Goal: Information Seeking & Learning: Learn about a topic

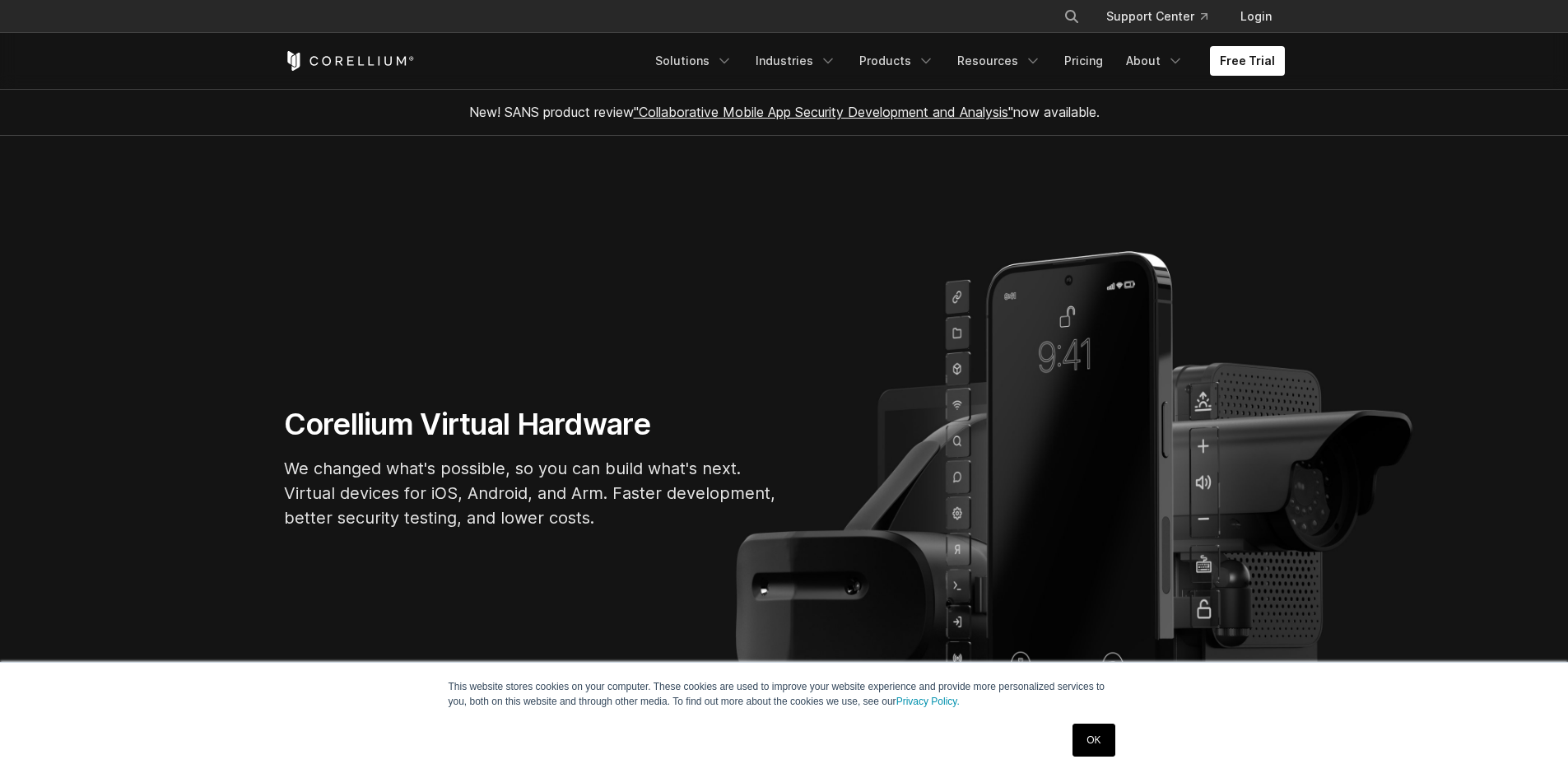
click at [1091, 737] on link "OK" at bounding box center [1094, 740] width 42 height 33
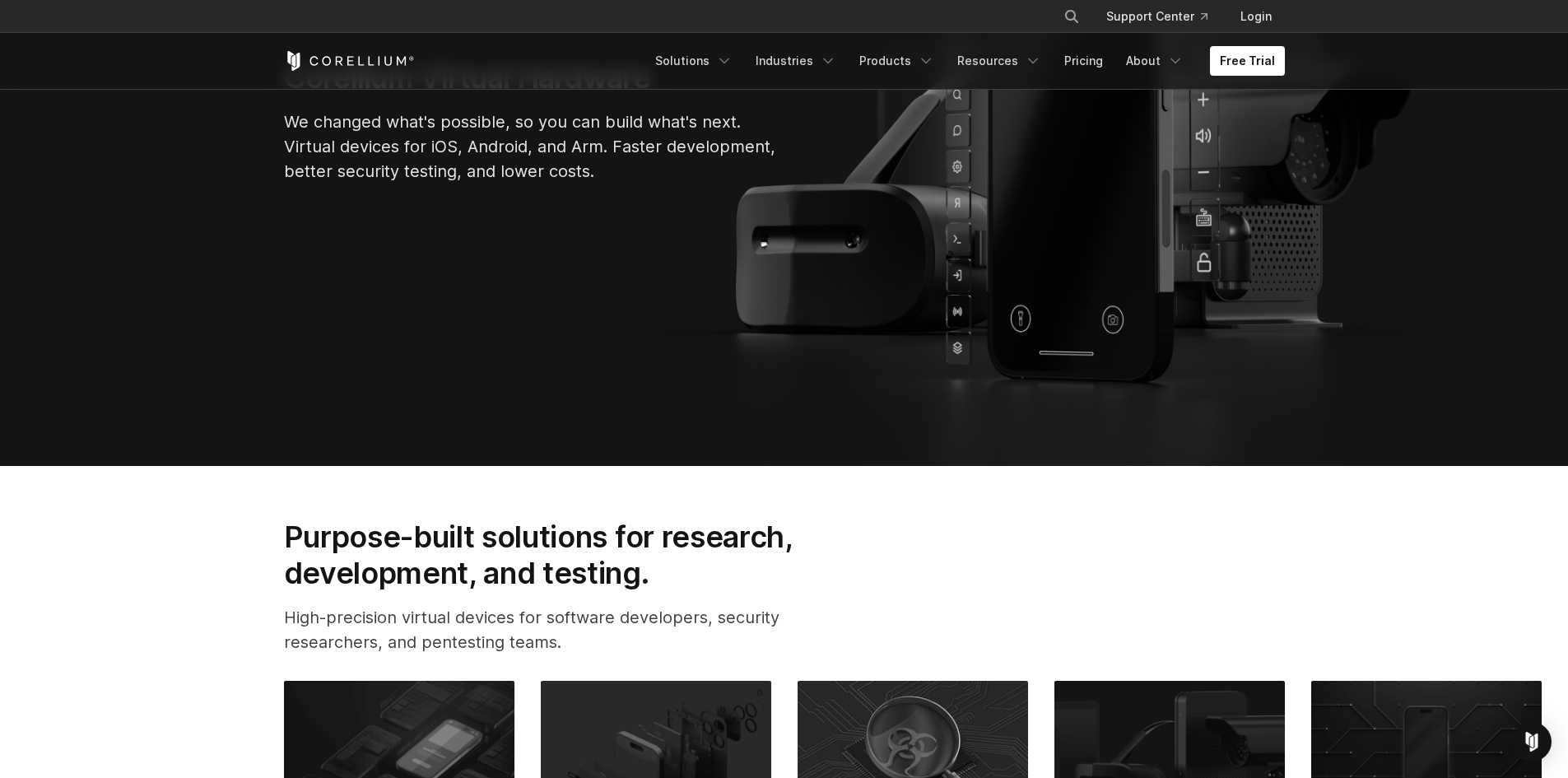
scroll to position [576, 0]
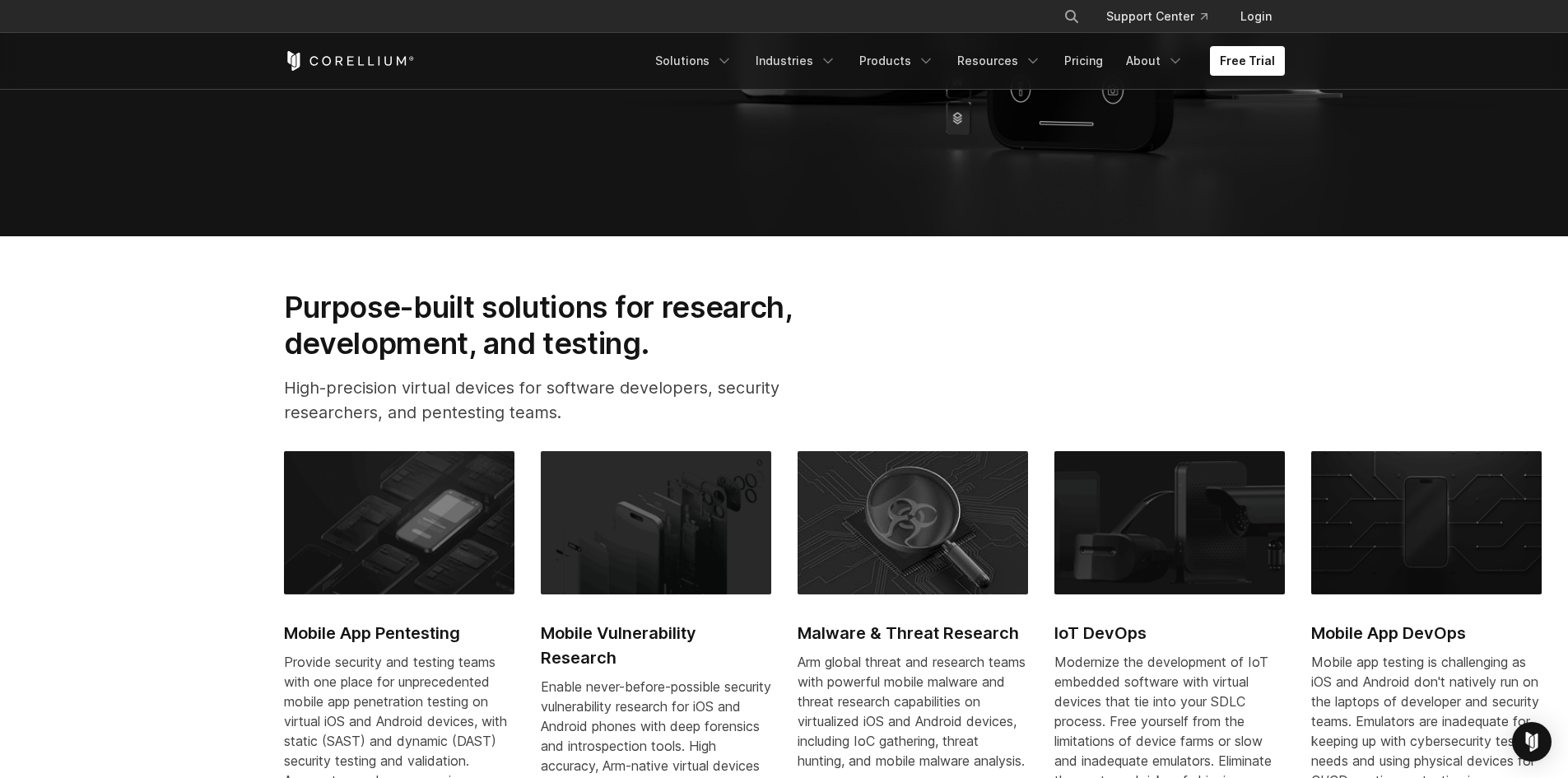
click at [418, 633] on h2 "Mobile App Pentesting" at bounding box center [399, 633] width 231 height 25
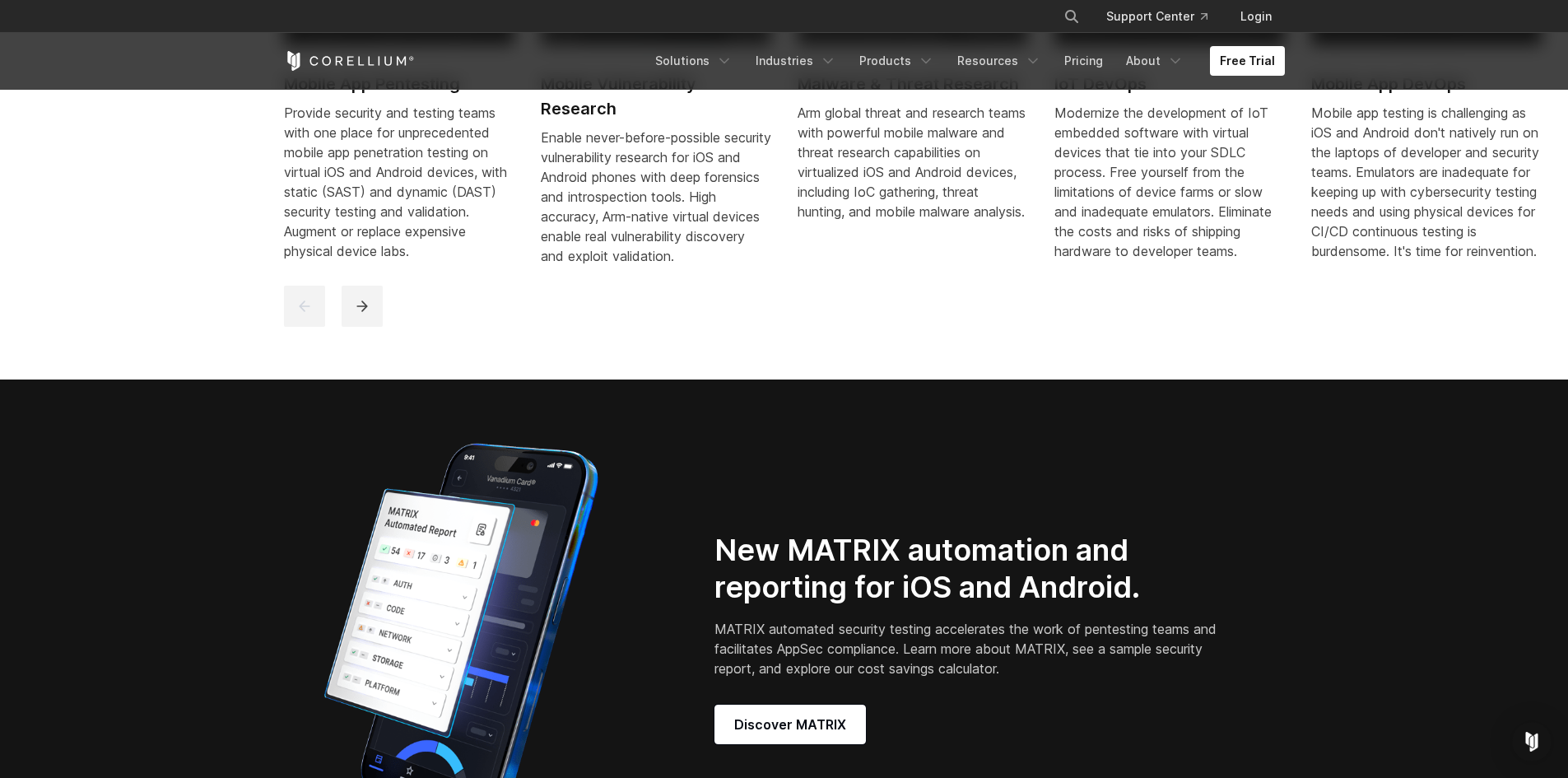
scroll to position [906, 0]
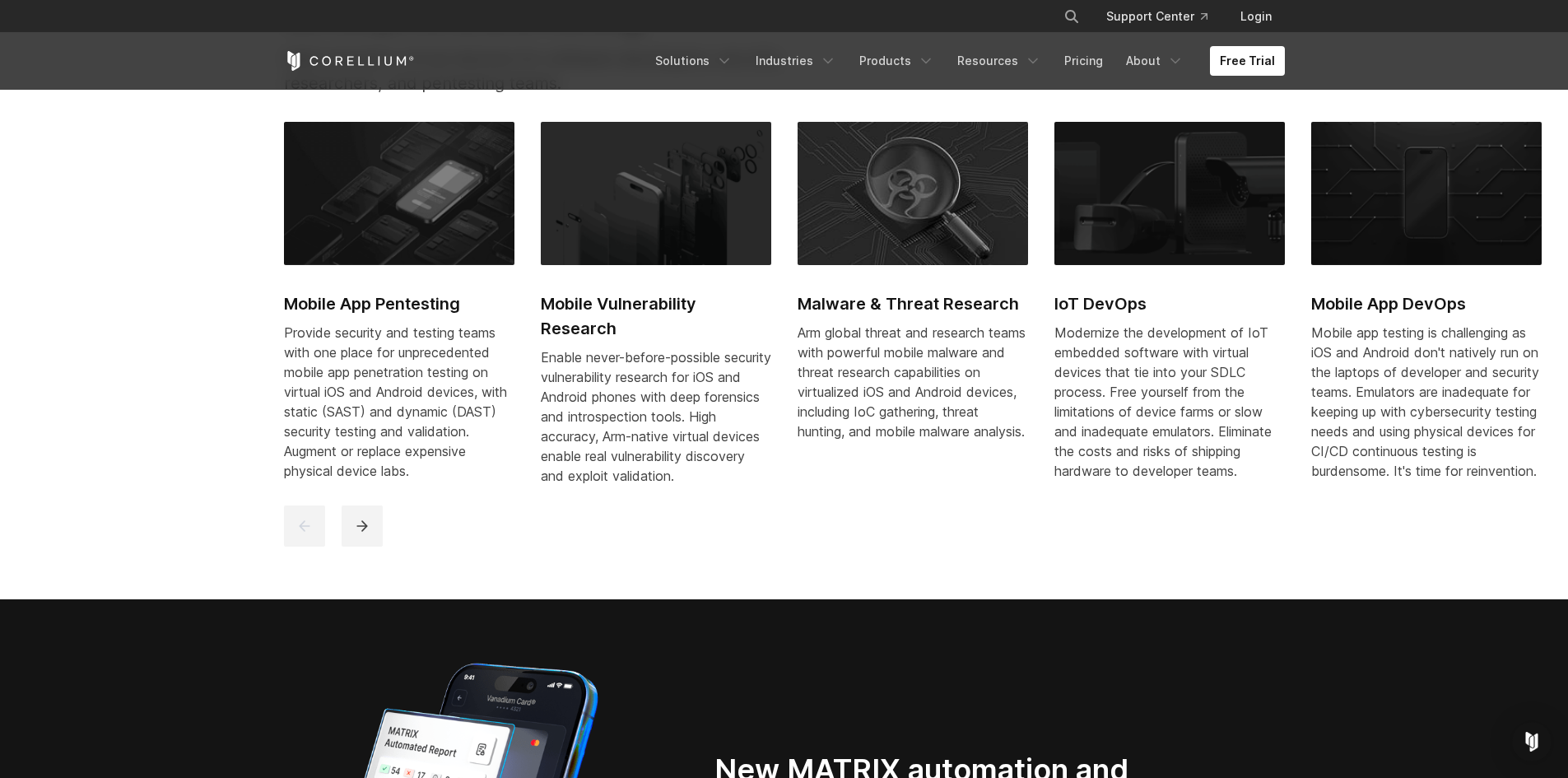
click at [1419, 225] on img at bounding box center [1427, 193] width 231 height 143
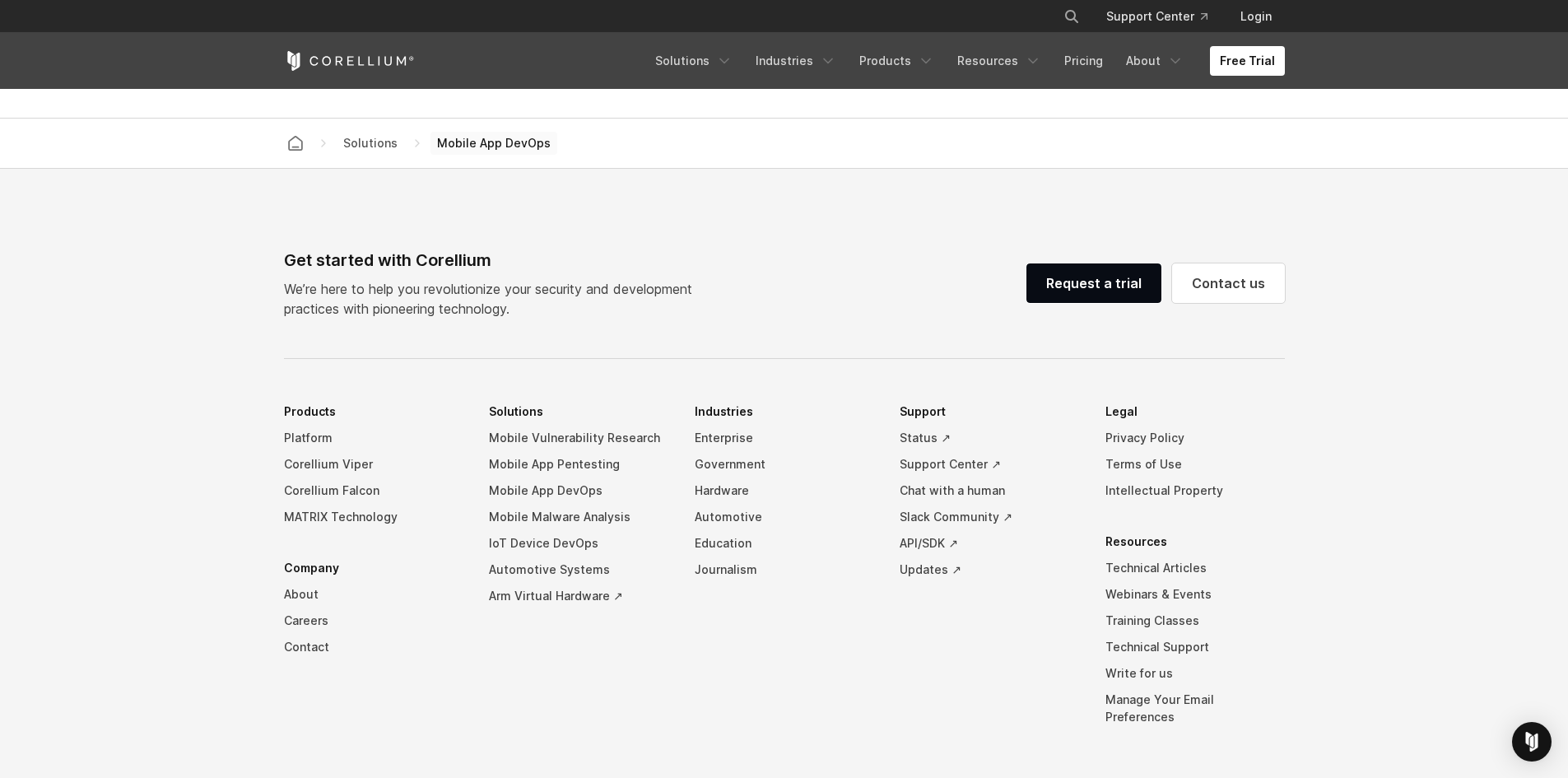
scroll to position [5569, 0]
